Goal: Answer question/provide support: Share knowledge or assist other users

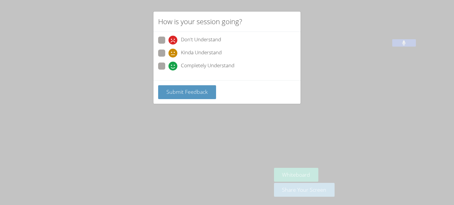
click at [169, 71] on span at bounding box center [169, 71] width 0 height 0
click at [169, 63] on input "Completely Understand" at bounding box center [171, 65] width 5 height 5
radio input "true"
click at [182, 94] on span "Submit Feedback" at bounding box center [186, 91] width 41 height 7
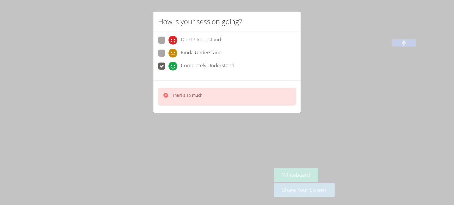
click at [306, 140] on div "How is your session going? Don't Understand Kinda Understand Completely Underst…" at bounding box center [227, 102] width 454 height 205
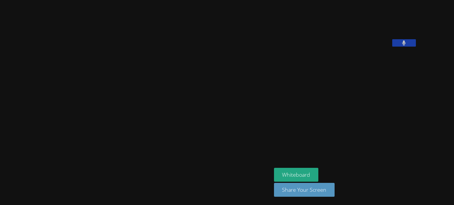
drag, startPoint x: 155, startPoint y: 103, endPoint x: 203, endPoint y: 104, distance: 47.9
click at [180, 104] on video at bounding box center [135, 91] width 89 height 150
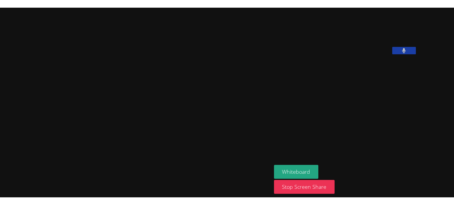
scroll to position [3, 0]
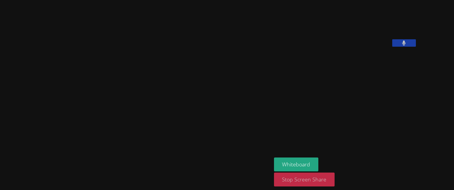
click at [335, 181] on button "Stop Screen Share" at bounding box center [304, 180] width 61 height 14
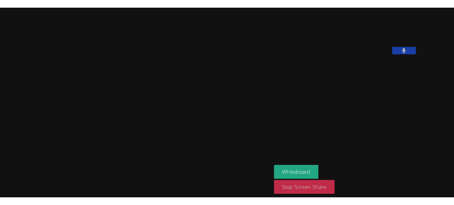
scroll to position [0, 0]
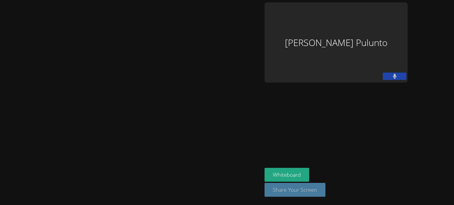
click at [325, 197] on button "Share Your Screen" at bounding box center [295, 190] width 61 height 14
click at [325, 194] on button "Share Your Screen" at bounding box center [295, 190] width 61 height 14
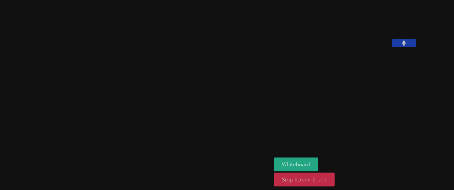
click at [329, 185] on button "Stop Screen Share" at bounding box center [304, 180] width 61 height 14
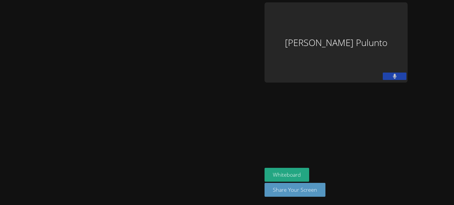
click at [408, 17] on div "Noris Pulunto" at bounding box center [336, 42] width 143 height 80
click at [260, 163] on video at bounding box center [130, 90] width 257 height 145
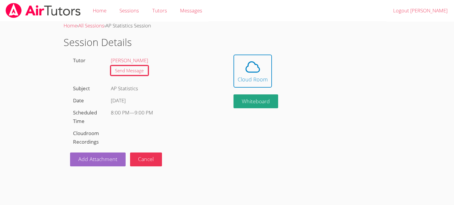
click at [277, 27] on div "Home › All Sessions › AP Statistics Session" at bounding box center [227, 26] width 327 height 9
